Goal: Ask a question

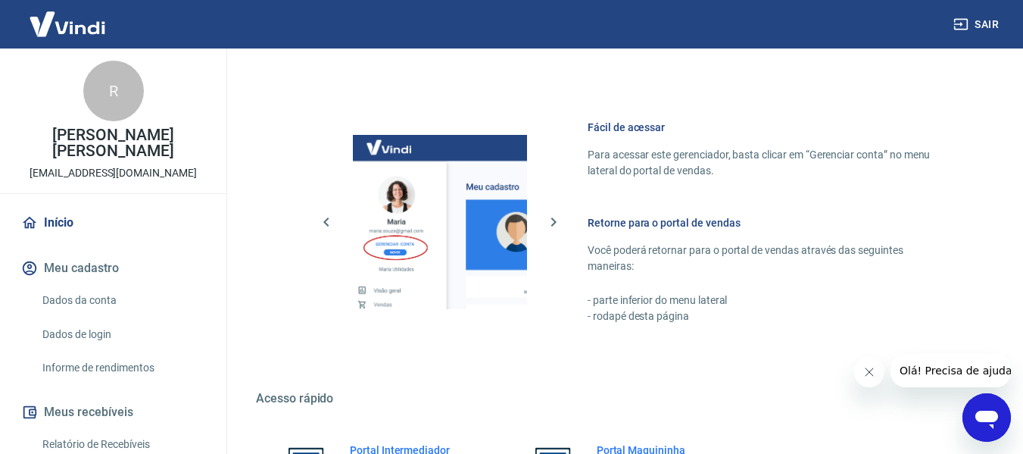
scroll to position [789, 0]
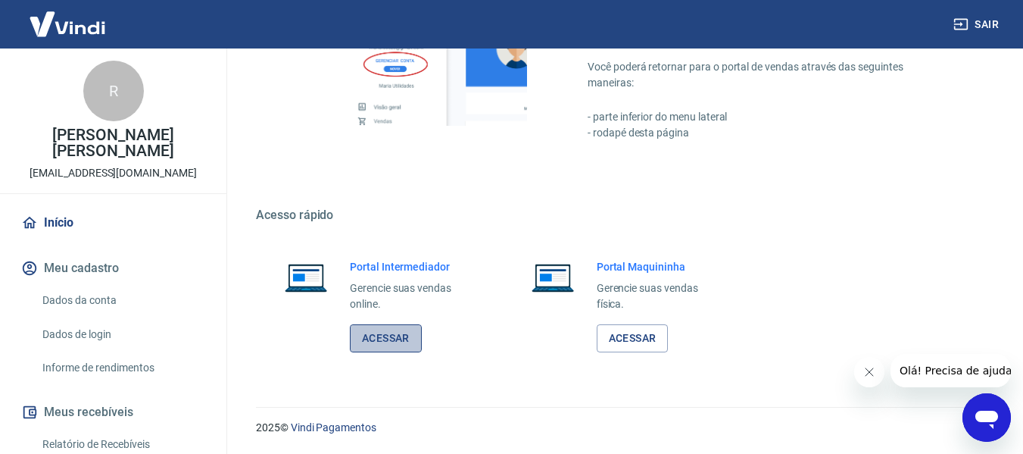
click at [400, 345] on link "Acessar" at bounding box center [386, 338] width 72 height 28
click at [385, 337] on link "Acessar" at bounding box center [386, 338] width 72 height 28
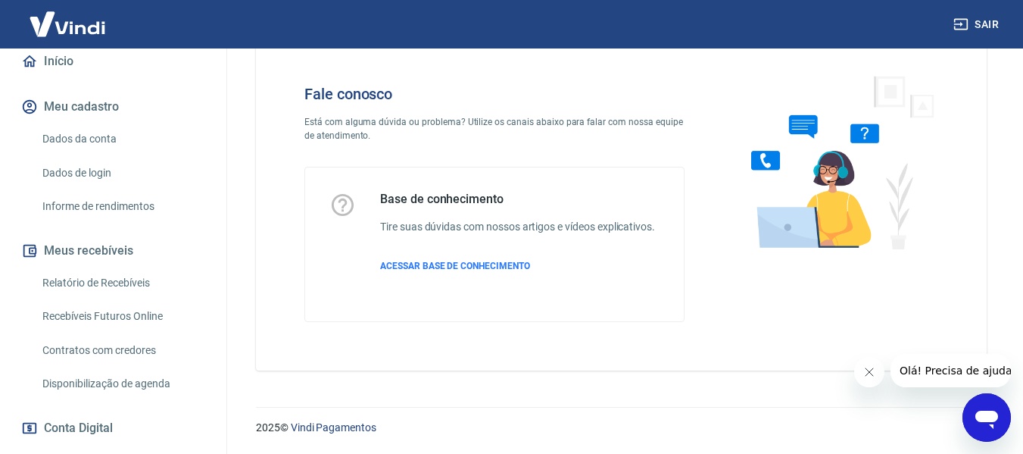
scroll to position [152, 0]
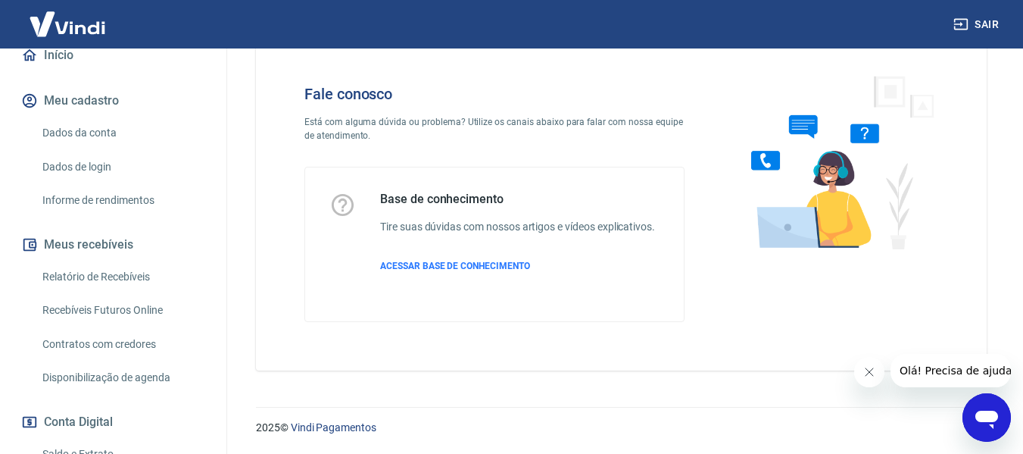
click at [980, 408] on icon "Abrir janela de mensagens" at bounding box center [986, 417] width 27 height 27
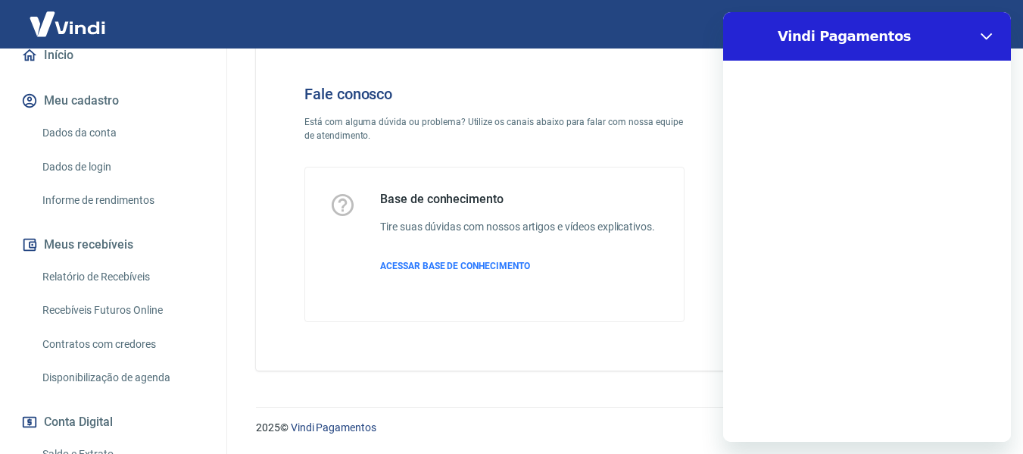
scroll to position [0, 0]
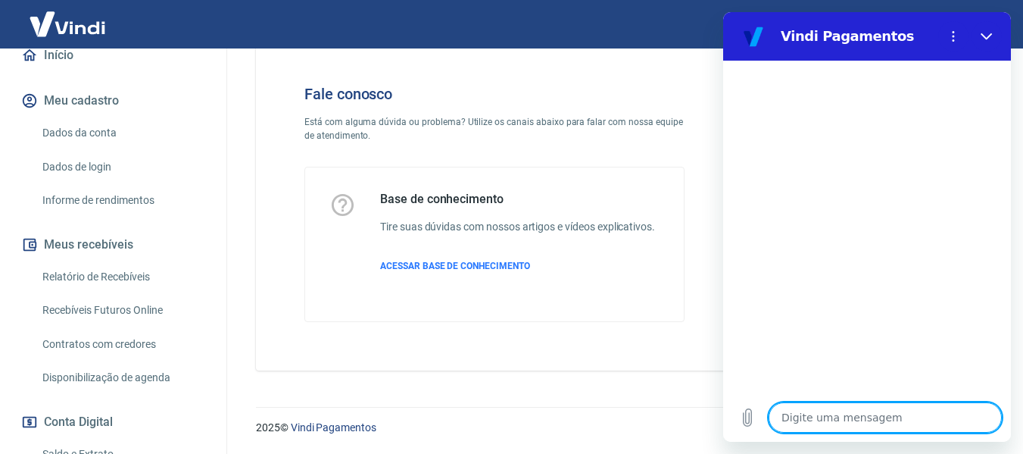
type textarea "B"
type textarea "x"
type textarea "Bo"
type textarea "x"
type textarea "Boa"
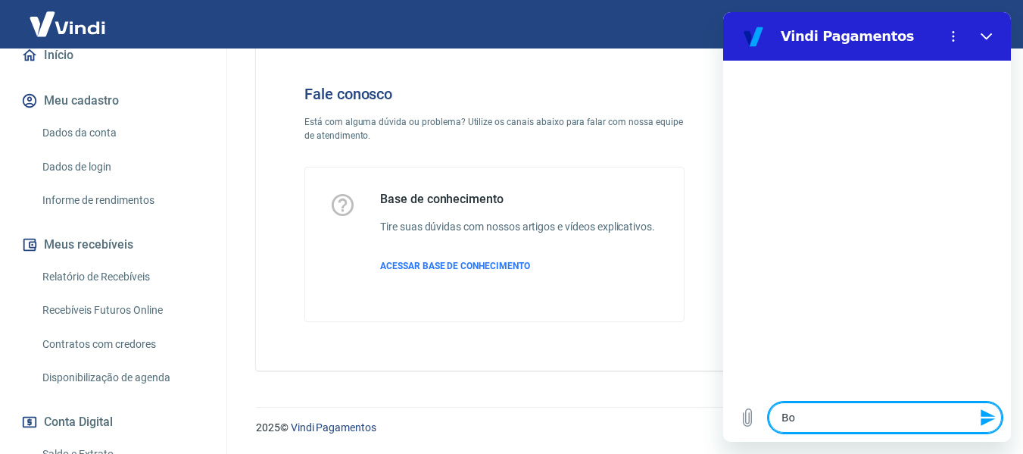
type textarea "x"
type textarea "Boa"
type textarea "x"
type textarea "Boa t"
type textarea "x"
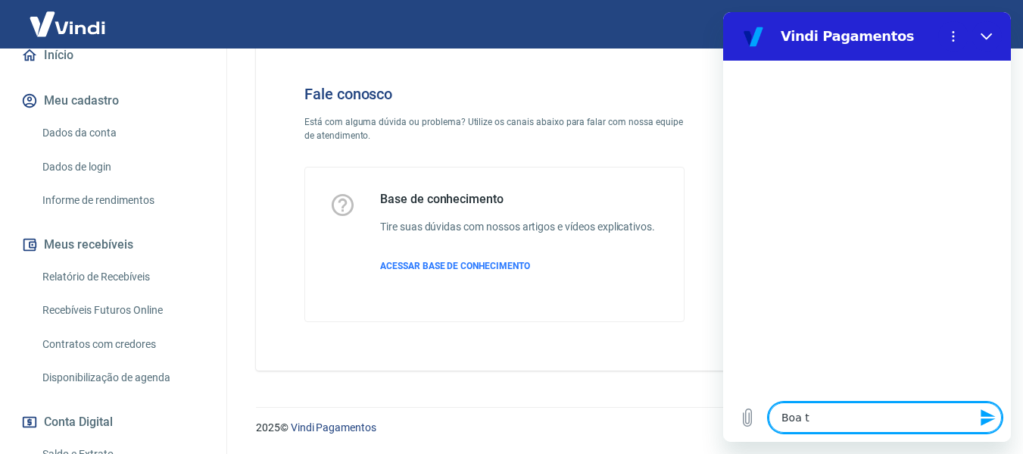
type textarea "Boa ta"
type textarea "x"
type textarea "Boa tar"
type textarea "x"
type textarea "Boa tard"
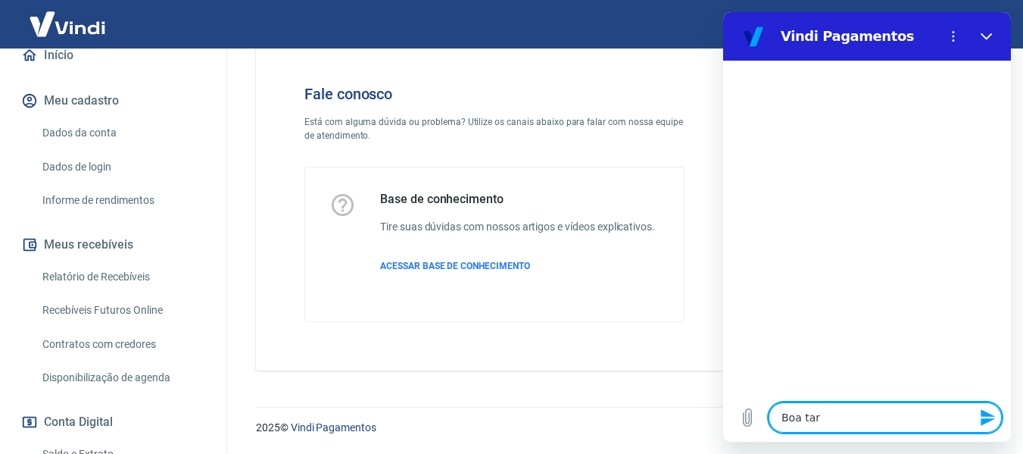
type textarea "x"
type textarea "Boa tarde"
type textarea "x"
type textarea "Boa tarde!"
type textarea "x"
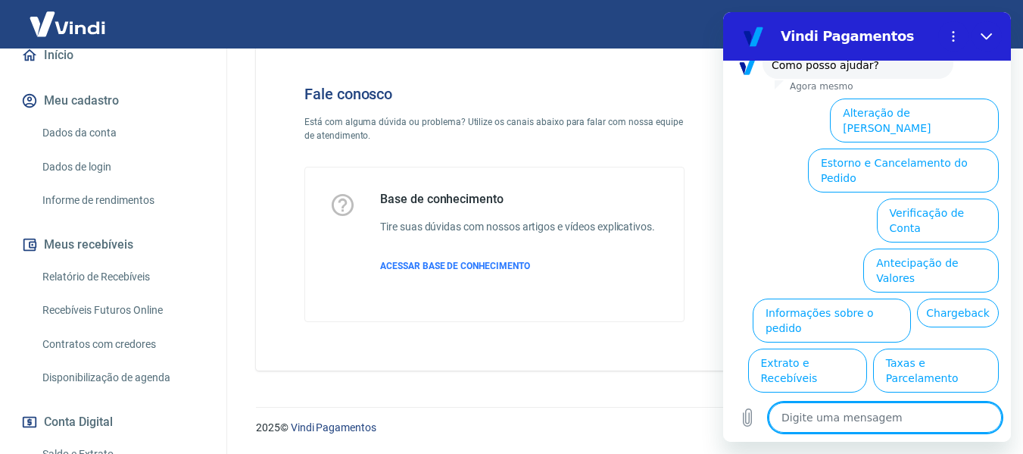
scroll to position [136, 0]
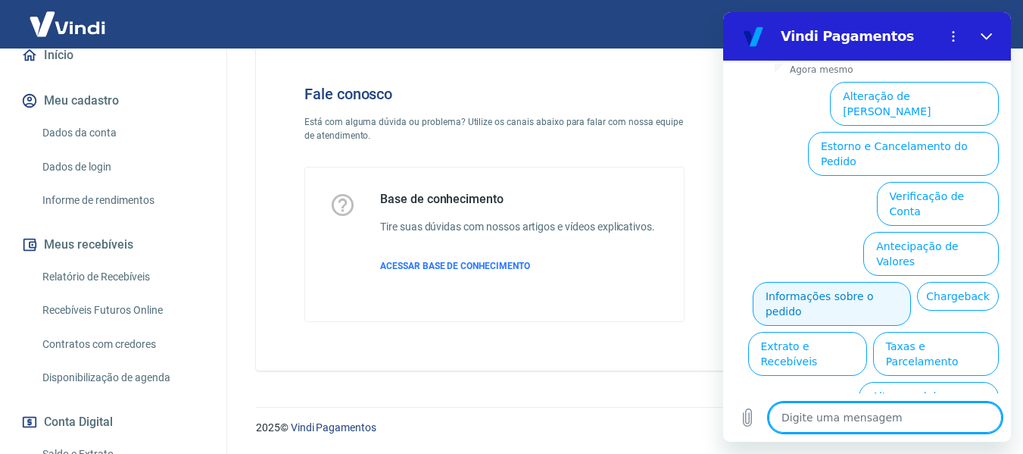
click at [911, 282] on button "Informações sobre o pedido" at bounding box center [832, 304] width 158 height 44
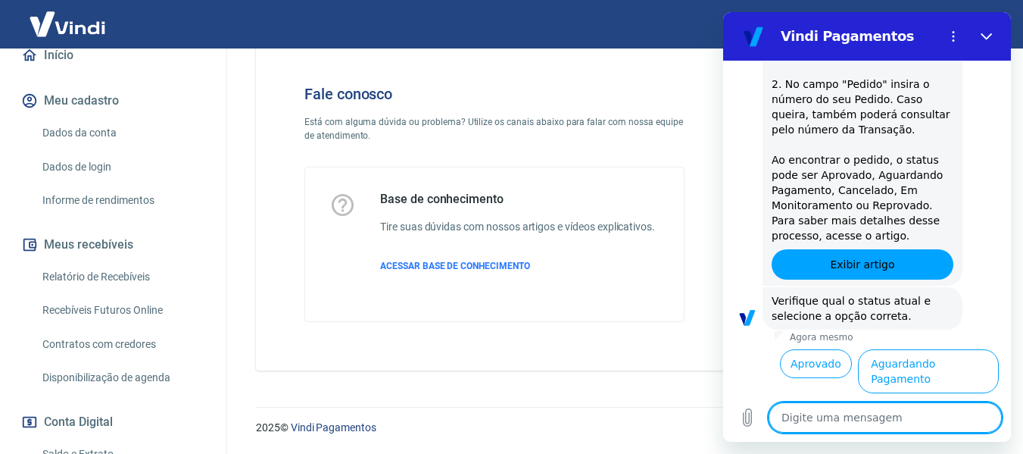
scroll to position [397, 0]
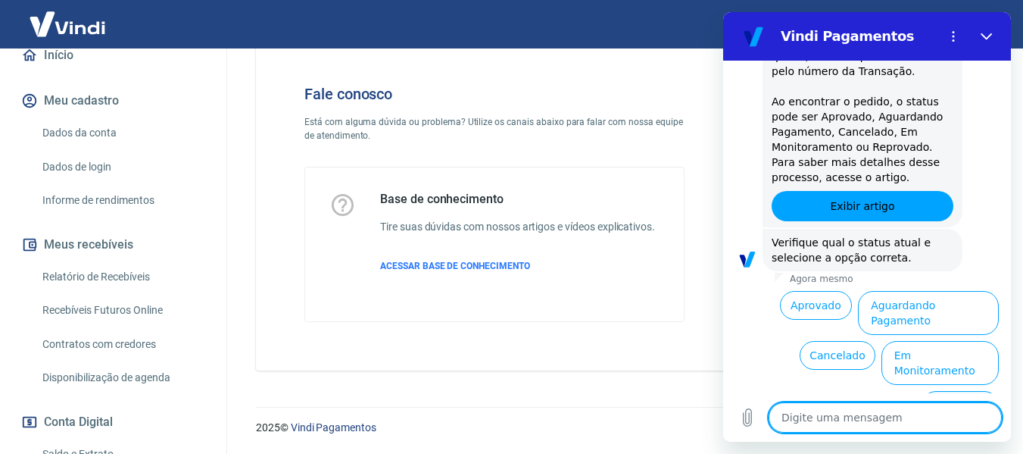
click at [956, 391] on button "Reprovado" at bounding box center [960, 405] width 77 height 29
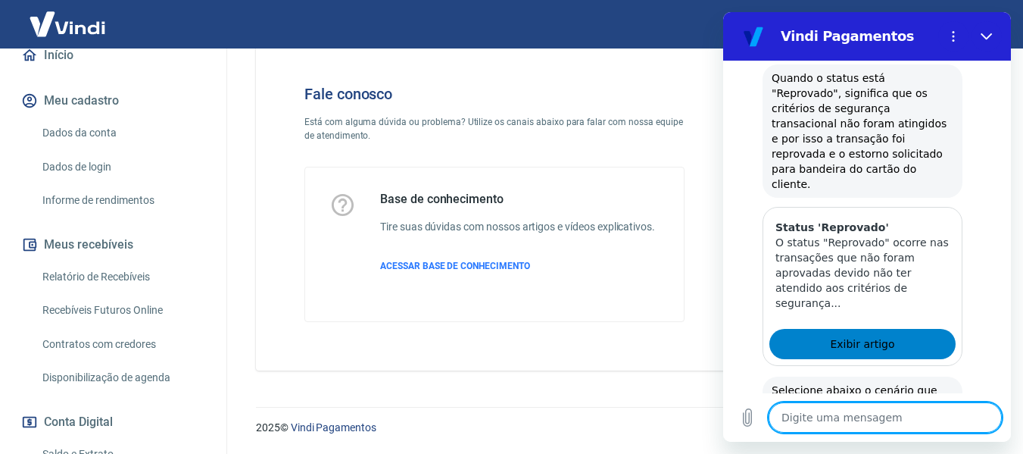
scroll to position [583, 0]
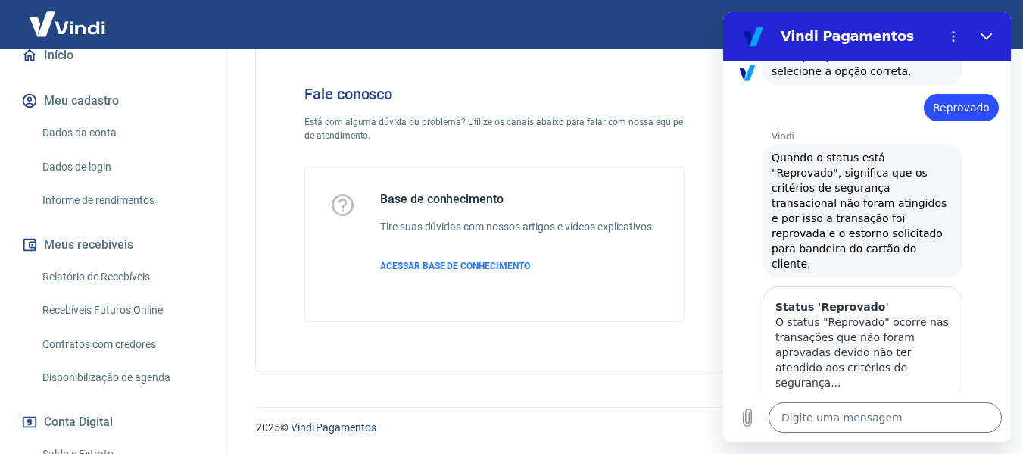
drag, startPoint x: 771, startPoint y: 152, endPoint x: 939, endPoint y: 238, distance: 188.0
click at [939, 238] on div "Vindi diz: Quando o status está "Reprovado", significa que os critérios de segu…" at bounding box center [863, 210] width 200 height 133
copy span "Quando o status está "Reprovado", significa que os critérios de segurança trans…"
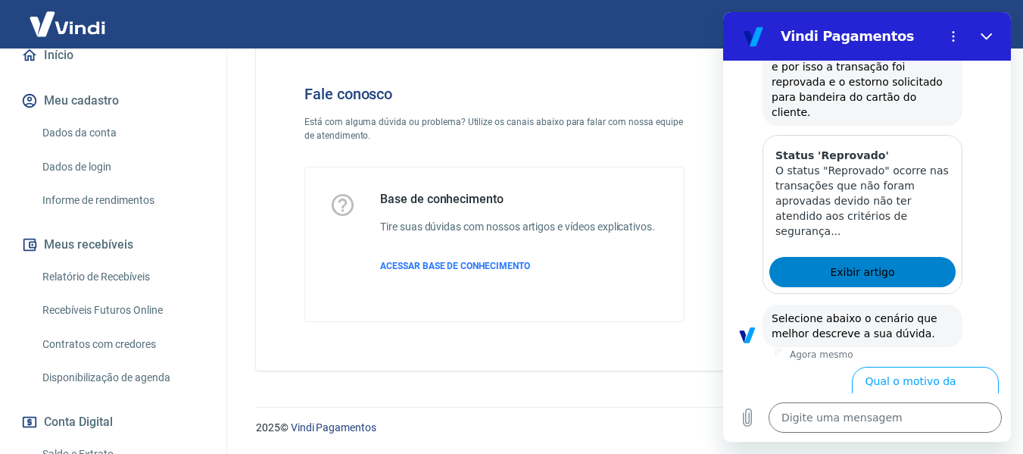
click at [868, 263] on span "Exibir artigo" at bounding box center [862, 272] width 64 height 18
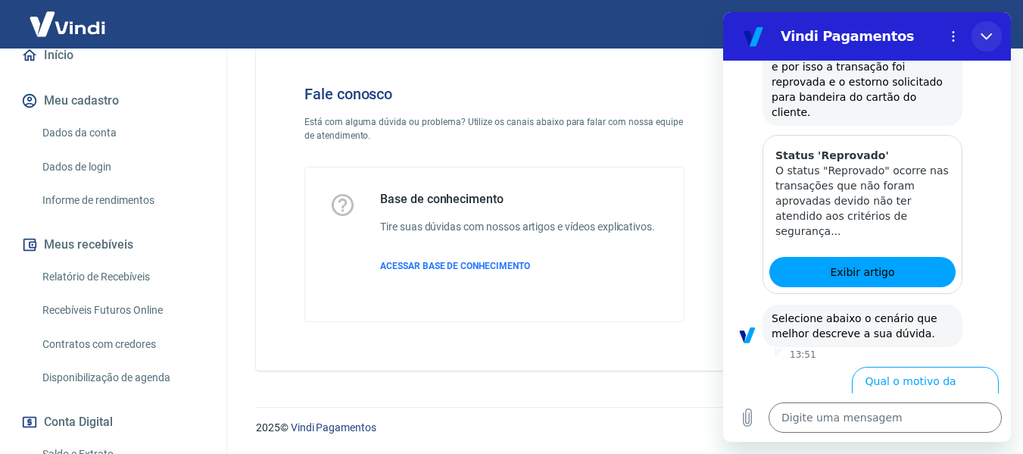
click at [982, 35] on icon "Fechar" at bounding box center [986, 36] width 11 height 7
type textarea "x"
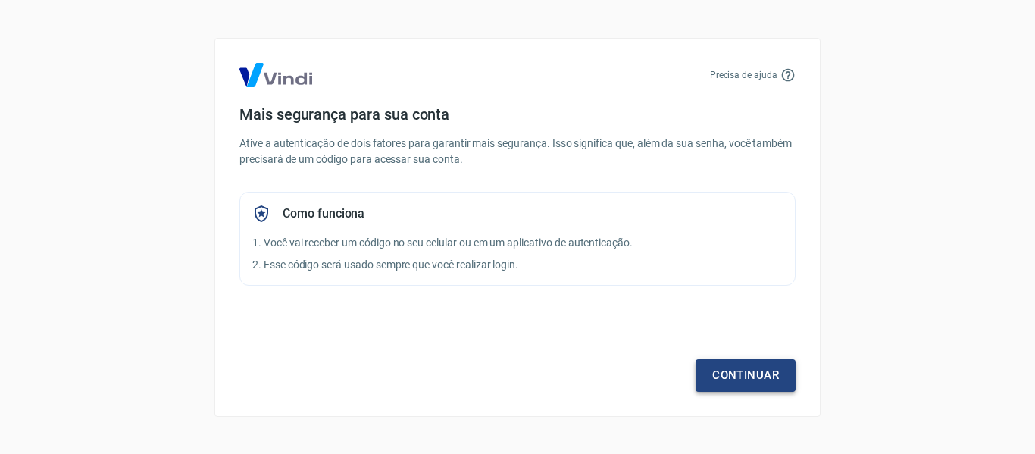
click at [765, 362] on link "Continuar" at bounding box center [745, 375] width 100 height 32
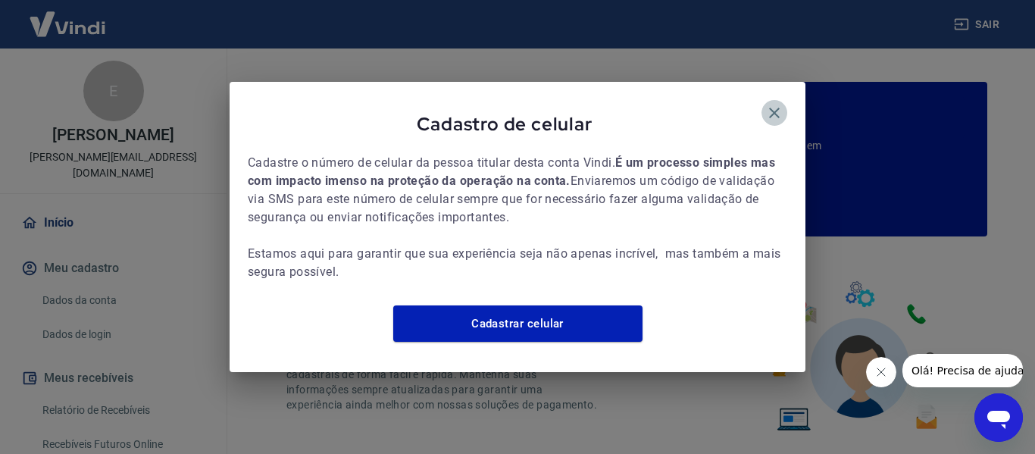
click at [767, 107] on icon "button" at bounding box center [774, 113] width 18 height 18
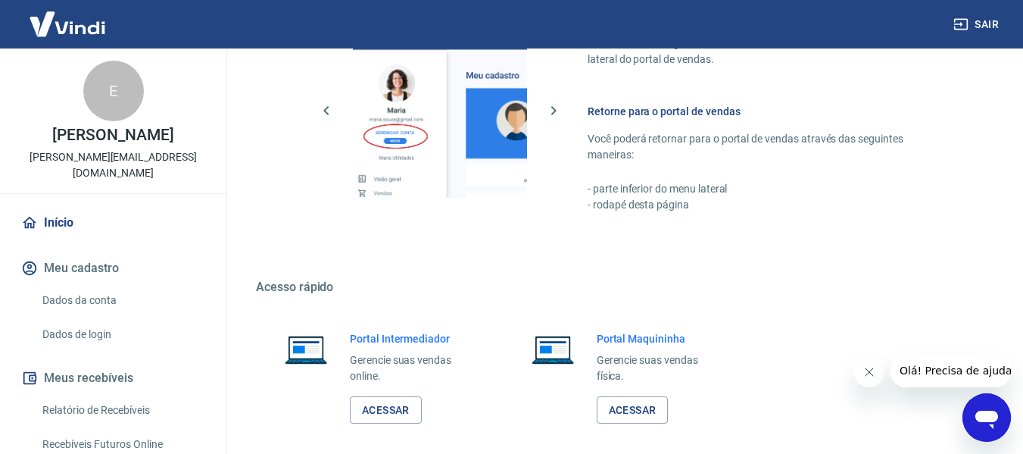
scroll to position [946, 0]
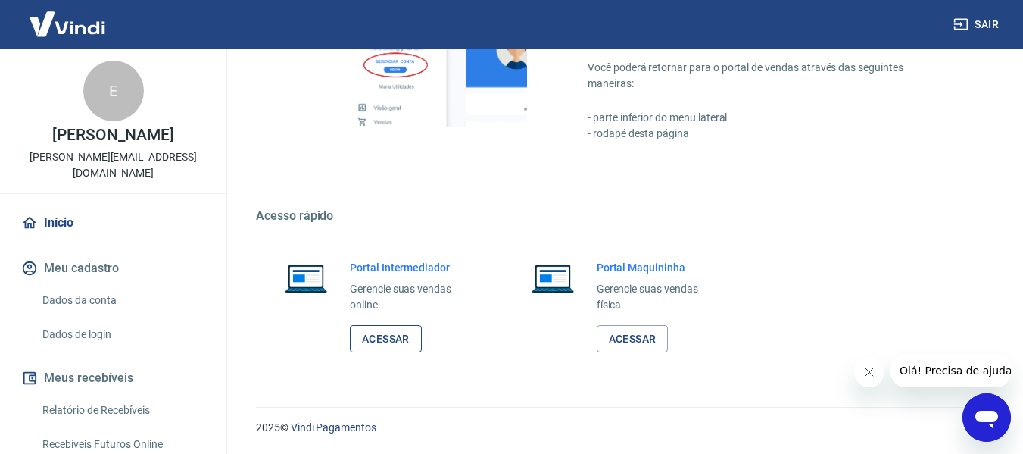
click at [397, 342] on link "Acessar" at bounding box center [386, 339] width 72 height 28
